Goal: Navigation & Orientation: Go to known website

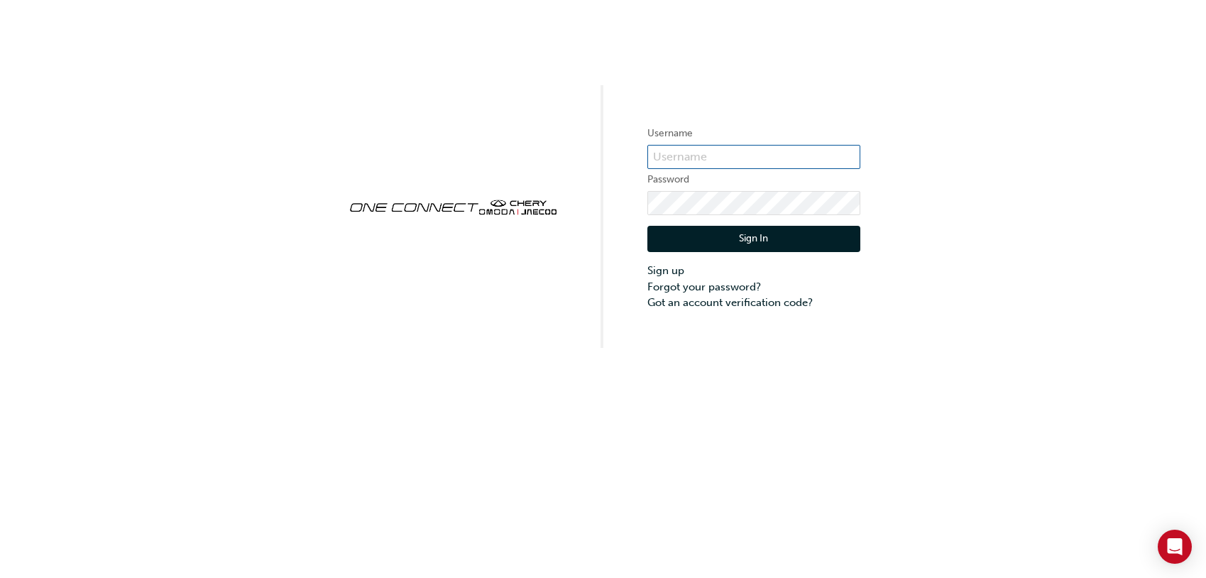
click at [652, 159] on input "text" at bounding box center [754, 157] width 213 height 24
type input "paulc"
click at [679, 153] on input "paulc" at bounding box center [754, 157] width 213 height 24
click at [587, 273] on div "Username Password Sign In Sign up Forgot your password? Got an account verifica…" at bounding box center [603, 174] width 1206 height 348
